Goal: Obtain resource: Download file/media

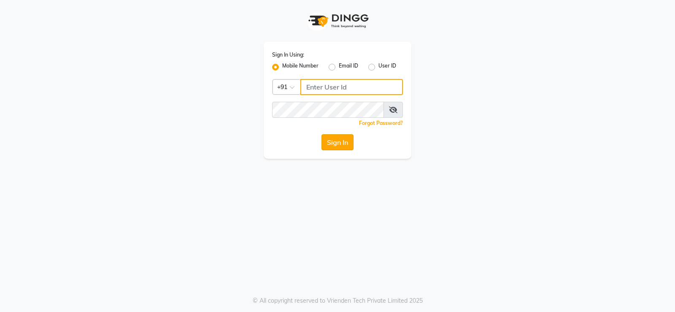
type input "8800015913"
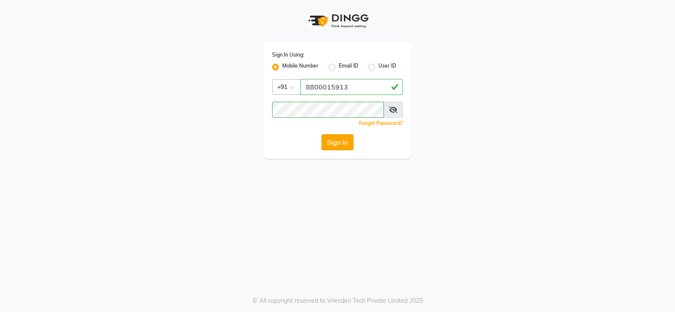
click at [325, 141] on button "Sign In" at bounding box center [337, 142] width 32 height 16
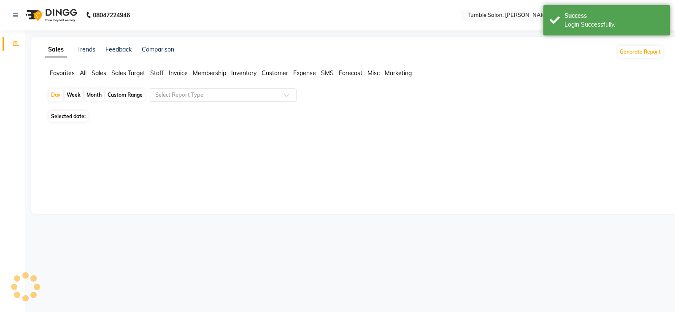
select select "en"
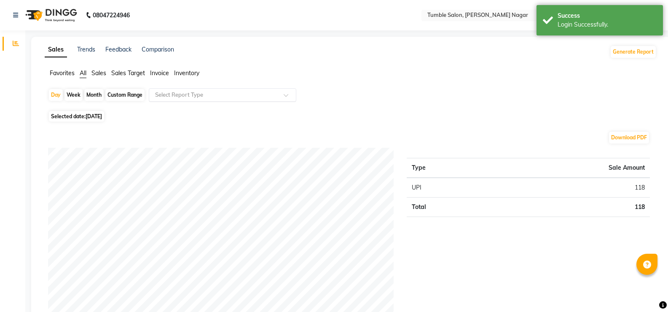
click at [287, 94] on span at bounding box center [289, 97] width 11 height 8
click at [285, 95] on span at bounding box center [289, 97] width 11 height 8
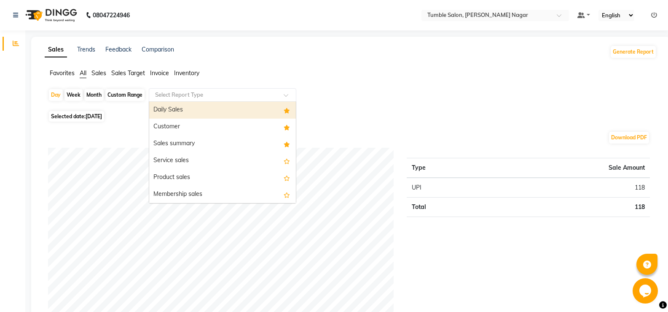
click at [285, 96] on span at bounding box center [289, 97] width 11 height 8
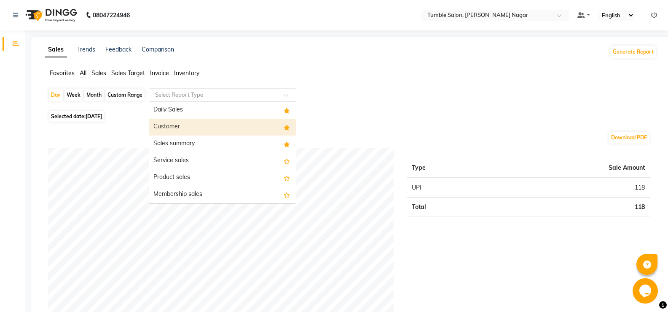
click at [188, 122] on div "Customer" at bounding box center [222, 126] width 147 height 17
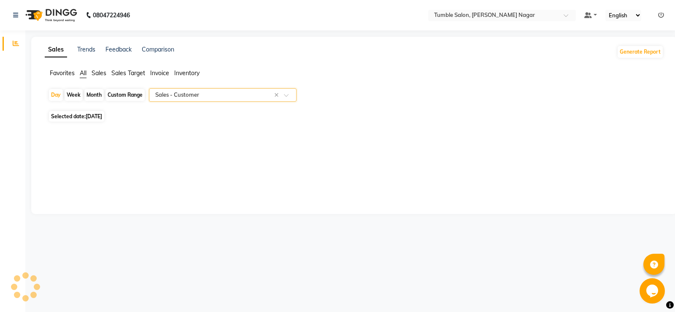
select select "full_report"
select select "csv"
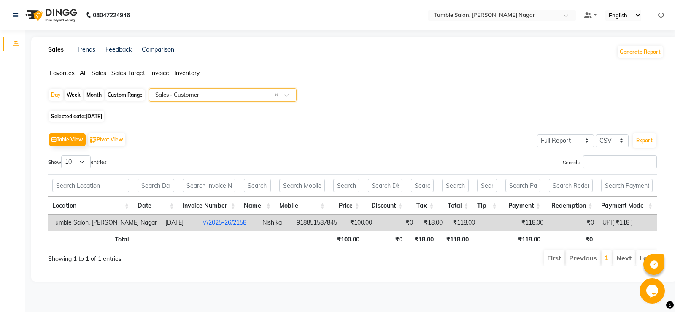
click at [98, 115] on span "[DATE]" at bounding box center [94, 116] width 16 height 6
select select "9"
select select "2025"
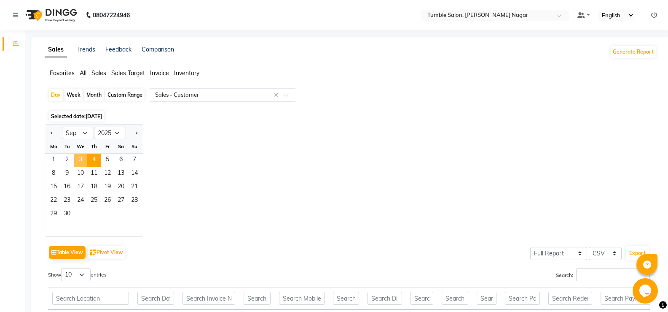
click at [81, 160] on span "3" at bounding box center [80, 159] width 13 height 13
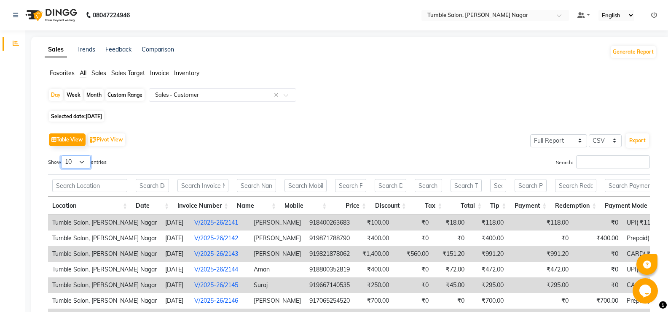
click at [86, 161] on select "10 25 50 100" at bounding box center [76, 161] width 30 height 13
select select "25"
click at [62, 155] on select "10 25 50 100" at bounding box center [76, 161] width 30 height 13
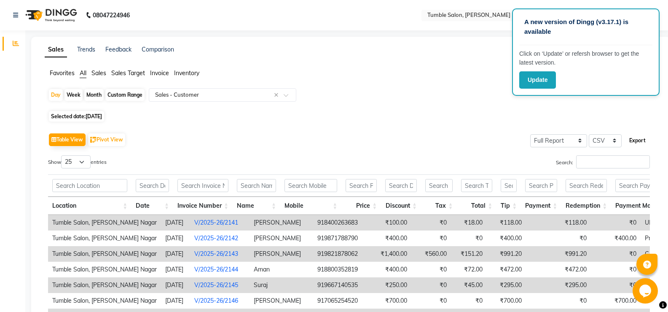
click at [639, 134] on button "Export" at bounding box center [637, 140] width 23 height 14
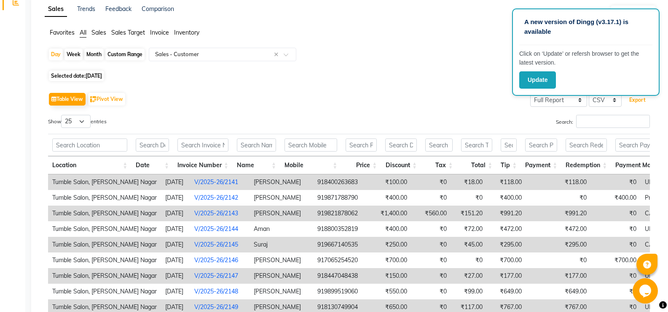
scroll to position [42, 0]
